Goal: Use online tool/utility: Utilize a website feature to perform a specific function

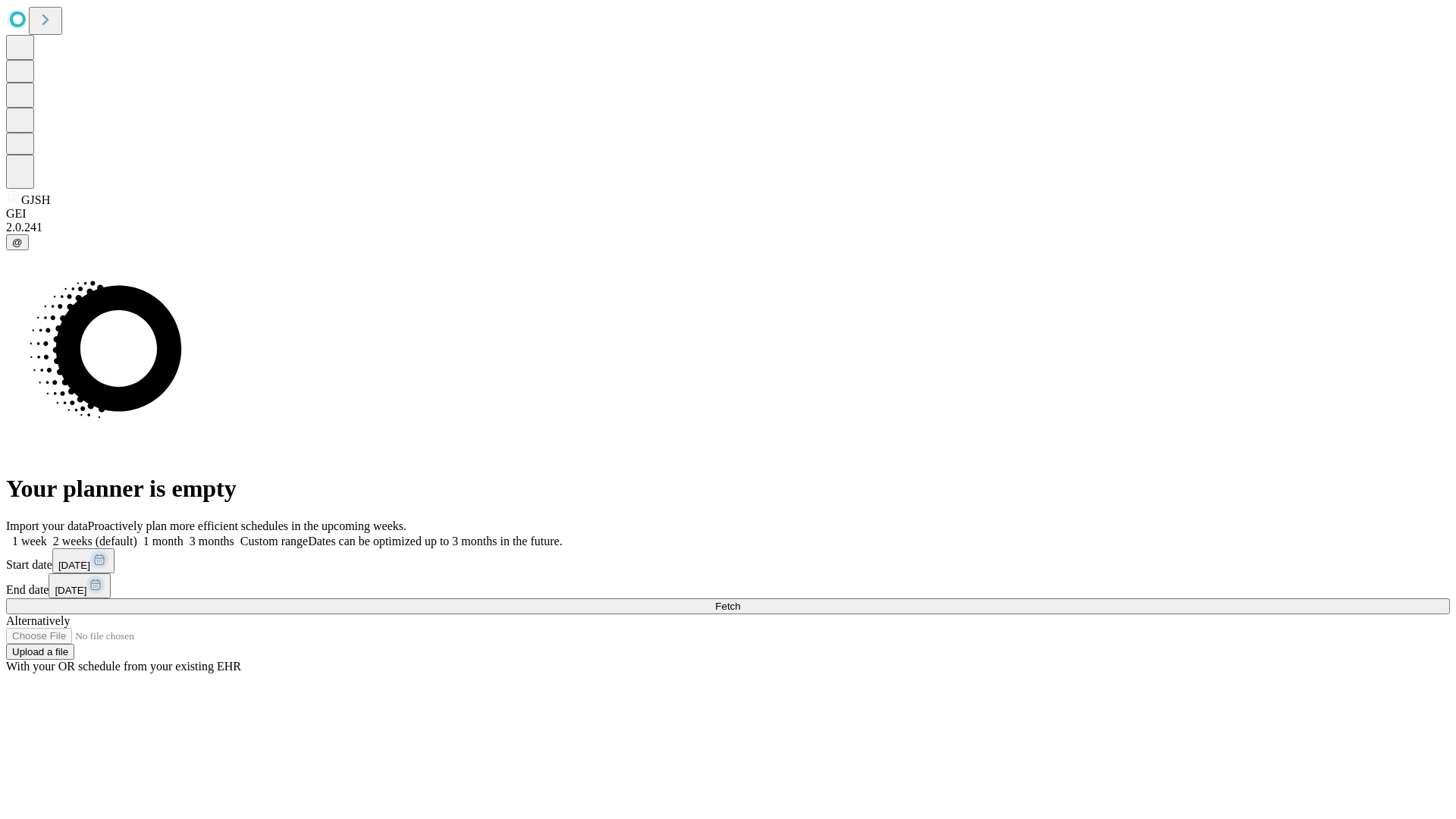
click at [740, 601] on span "Fetch" at bounding box center [728, 607] width 25 height 12
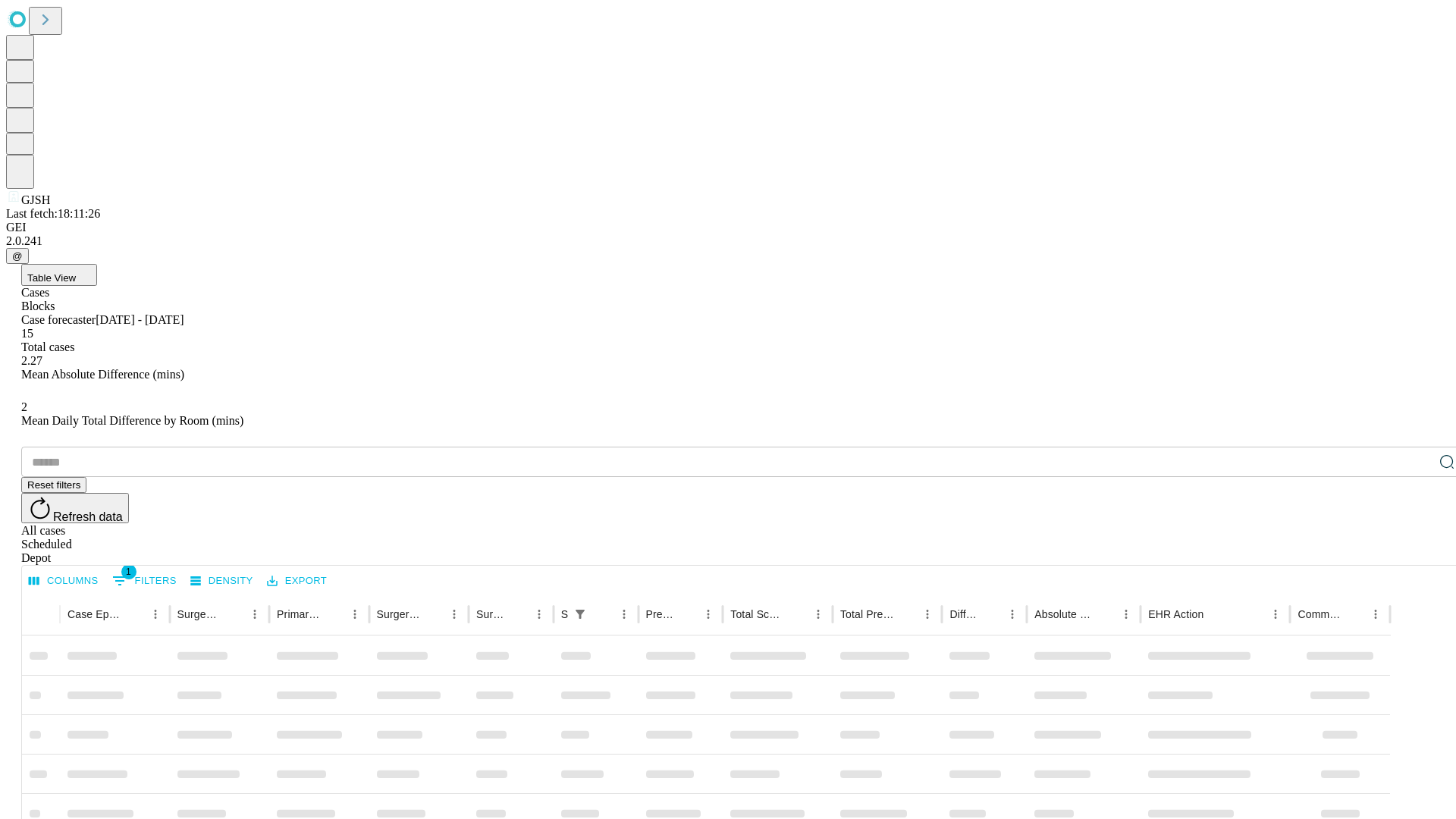
click at [76, 272] on span "Table View" at bounding box center [51, 277] width 49 height 12
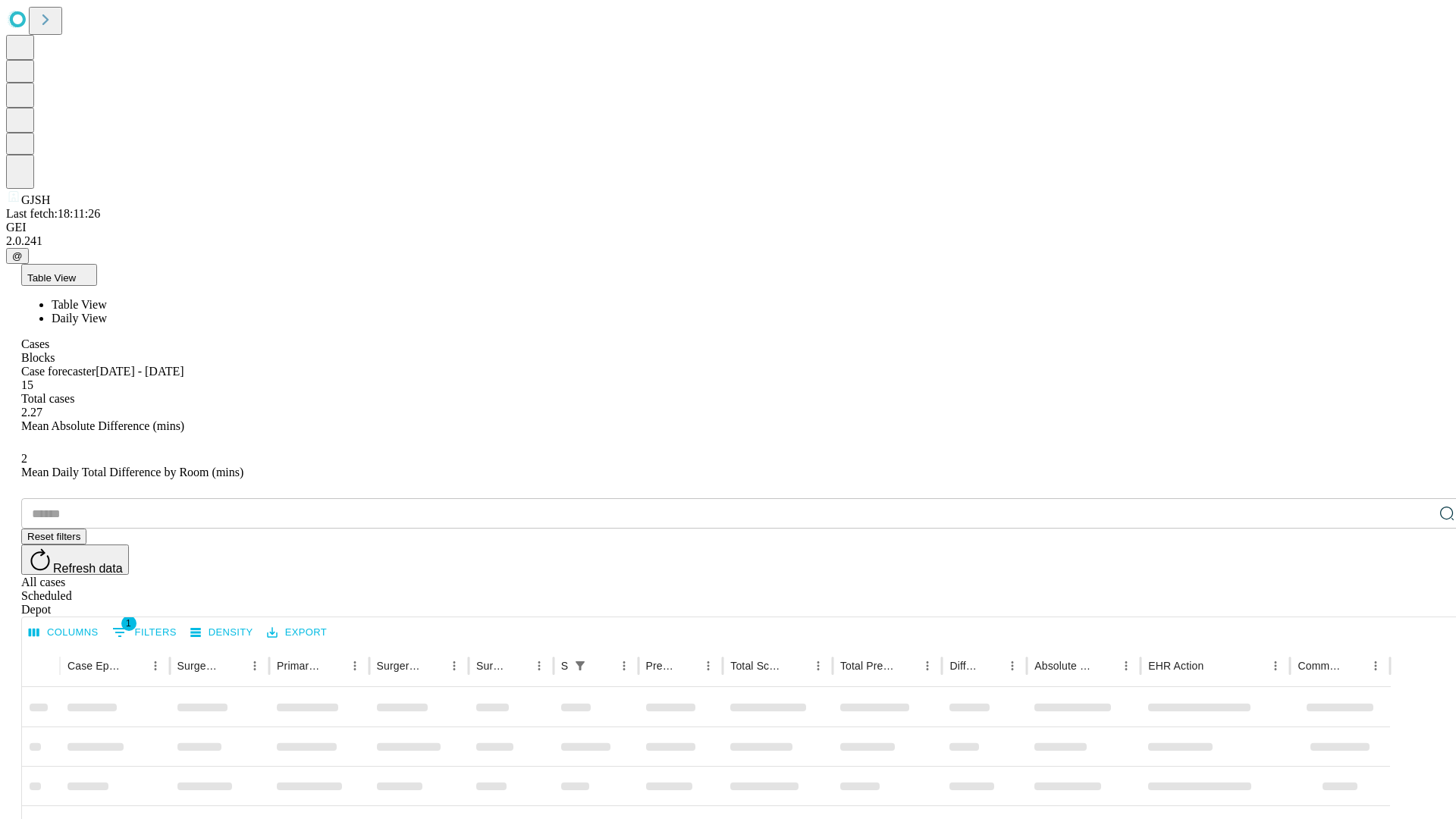
click at [107, 311] on span "Daily View" at bounding box center [80, 318] width 56 height 13
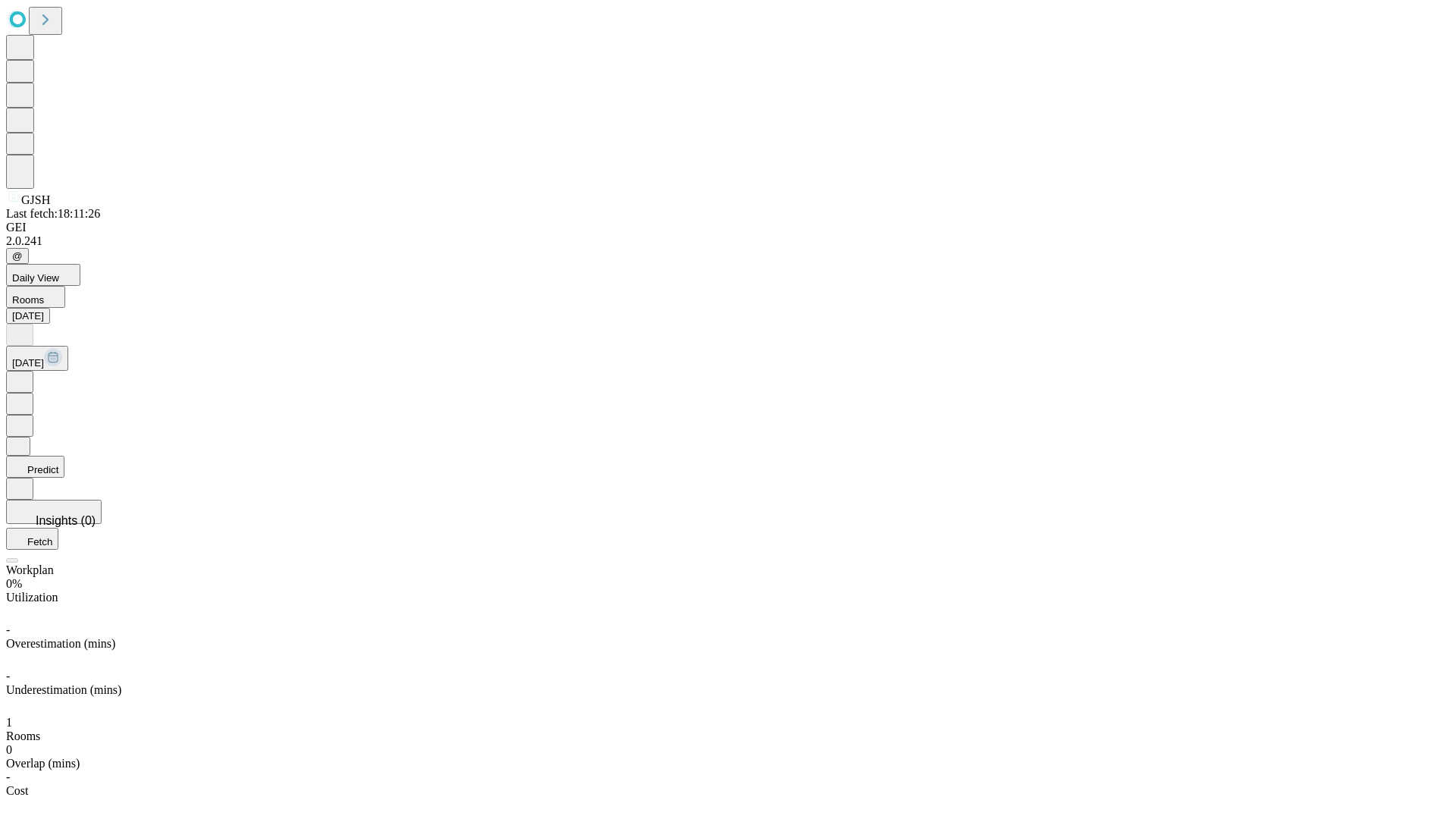
click at [64, 456] on button "Predict" at bounding box center [36, 467] width 59 height 22
